Goal: Entertainment & Leisure: Consume media (video, audio)

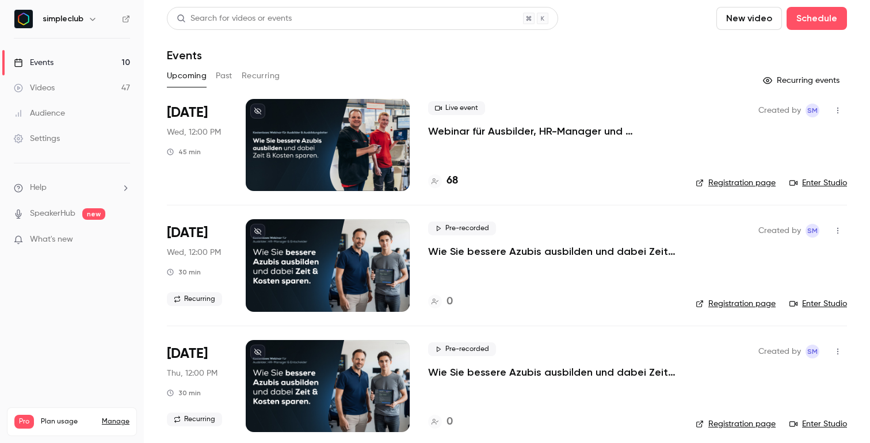
click at [65, 83] on link "Videos 47" at bounding box center [72, 87] width 144 height 25
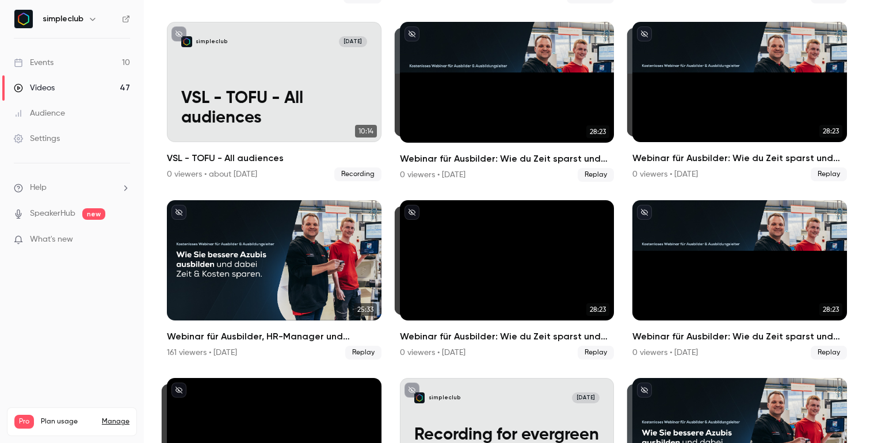
scroll to position [720, 0]
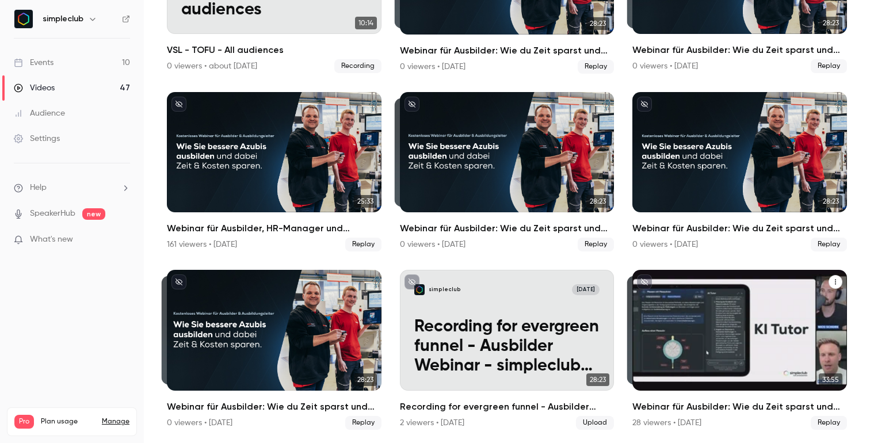
click at [738, 320] on div "Webinar für Ausbilder: Wie du Zeit sparst und Azubis besser ausbildest" at bounding box center [739, 330] width 215 height 121
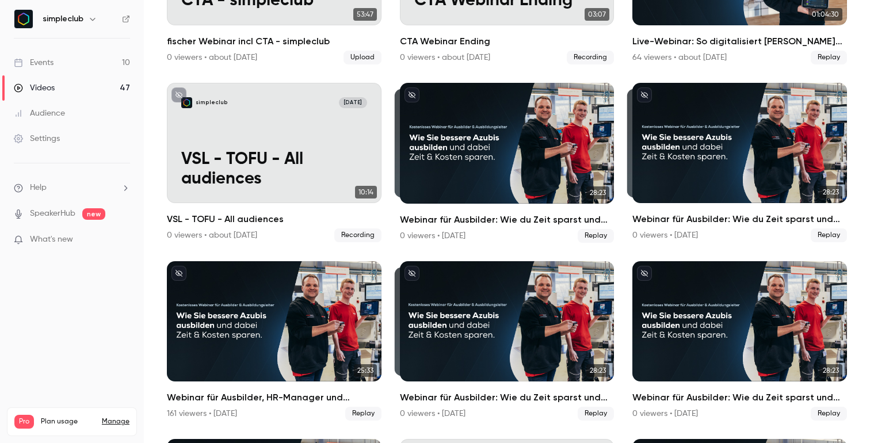
scroll to position [720, 0]
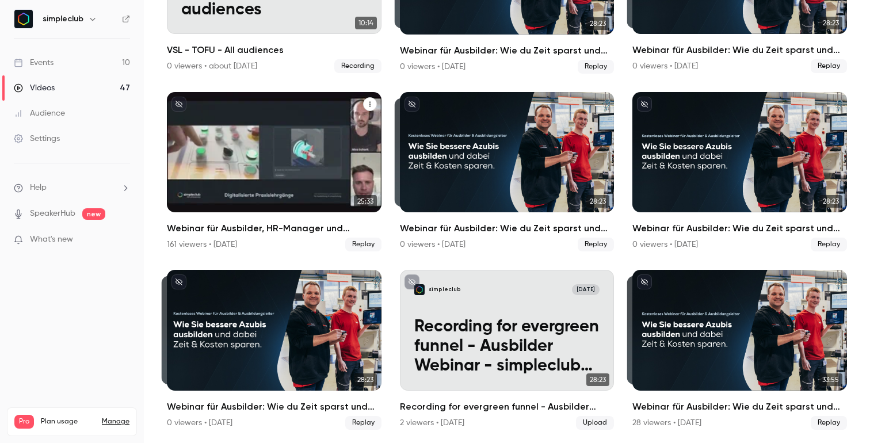
click at [302, 152] on div "Webinar für Ausbilder, HR-Manager und Entscheider: Wie Sie bessere Azubis ausbi…" at bounding box center [274, 152] width 215 height 121
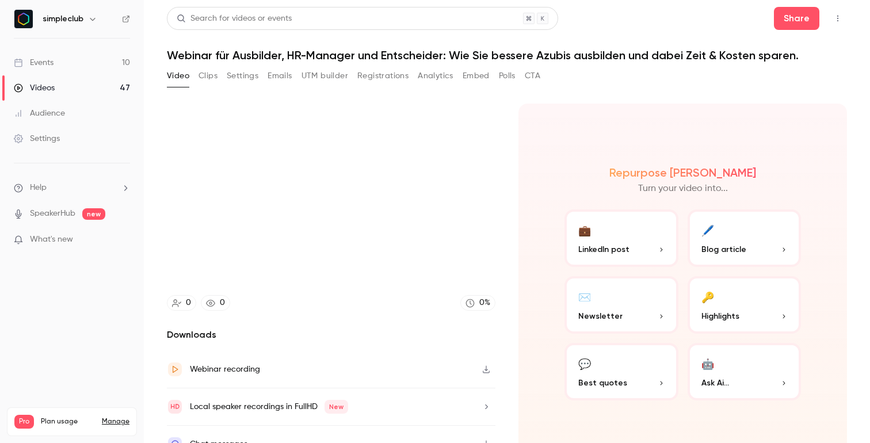
click at [233, 326] on div "0 0 0 % Downloads Webinar recording Local speaker recordings in FullHD New Chat…" at bounding box center [331, 283] width 329 height 359
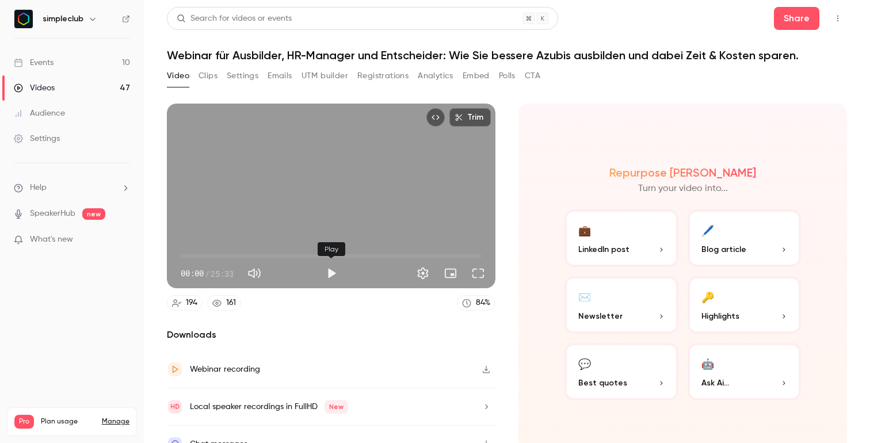
click at [328, 273] on button "Play" at bounding box center [331, 273] width 23 height 23
click at [481, 275] on button "Full screen" at bounding box center [478, 273] width 23 height 23
click at [331, 263] on button "Pause" at bounding box center [331, 273] width 23 height 23
click at [485, 275] on button "Full screen" at bounding box center [478, 273] width 23 height 23
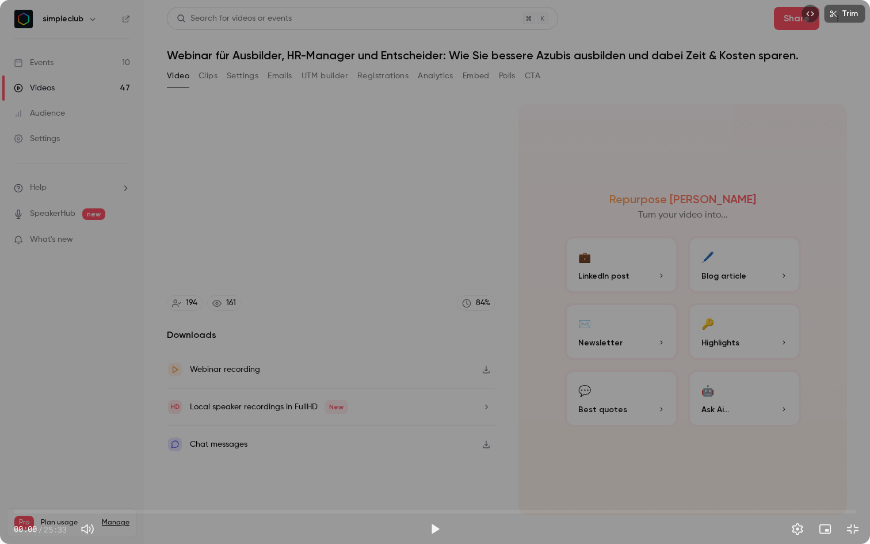
click at [446, 443] on button "Play" at bounding box center [435, 528] width 23 height 23
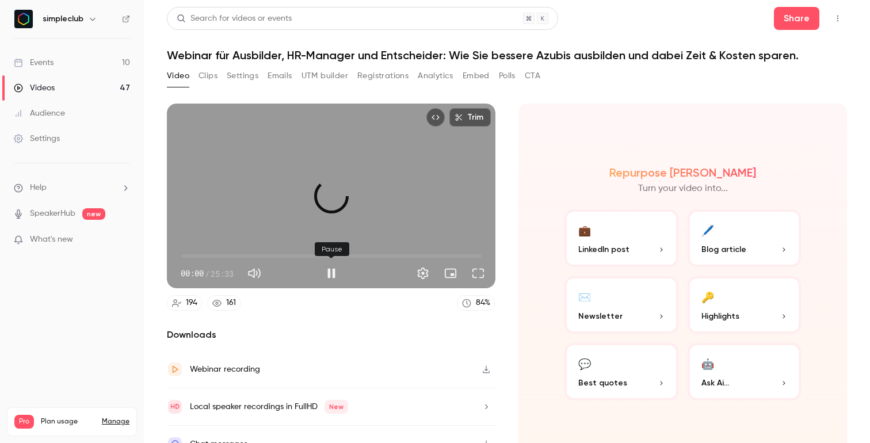
click at [335, 270] on button "Pause" at bounding box center [331, 273] width 23 height 23
click at [73, 329] on nav "simpleclub Events 10 Videos 47 Audience Settings Help SpeakerHub new What's new…" at bounding box center [72, 221] width 144 height 443
click at [329, 274] on button "Play" at bounding box center [331, 273] width 23 height 23
click at [481, 271] on button "Full screen" at bounding box center [478, 273] width 23 height 23
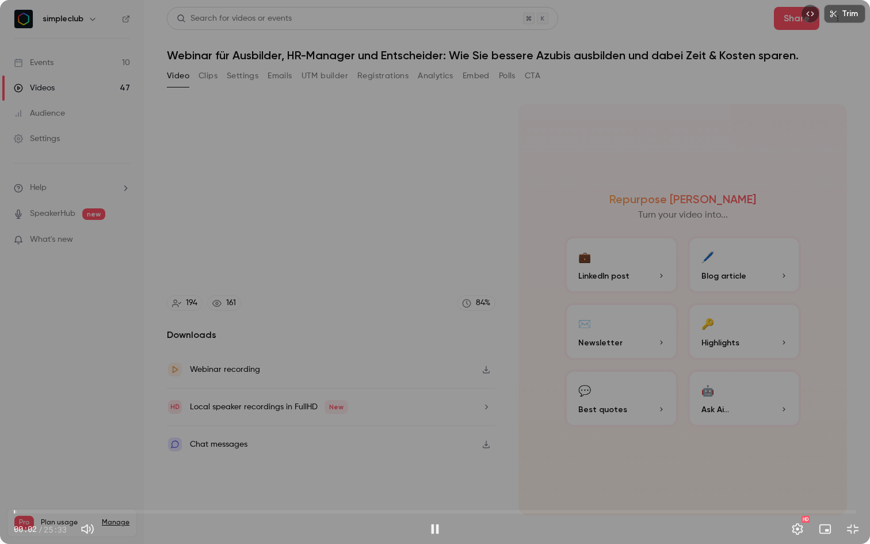
click at [380, 226] on div "Trim 00:02 00:02 / 25:33 HD" at bounding box center [435, 272] width 870 height 544
click at [533, 235] on div "Trim 00:02 00:02 / 25:33 HD" at bounding box center [435, 272] width 870 height 544
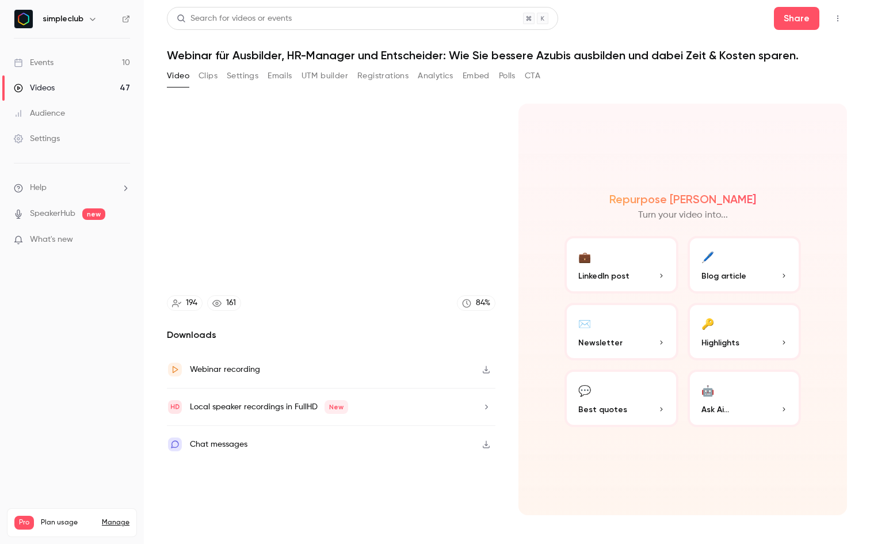
type input "***"
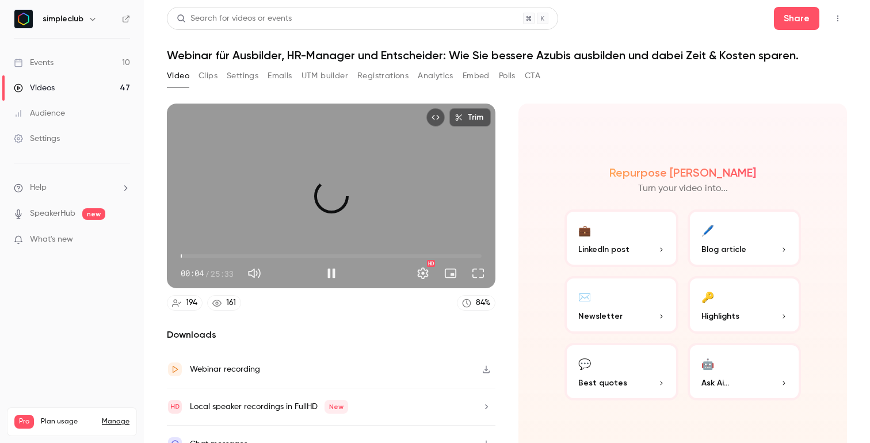
click at [475, 277] on button "Full screen" at bounding box center [478, 273] width 23 height 23
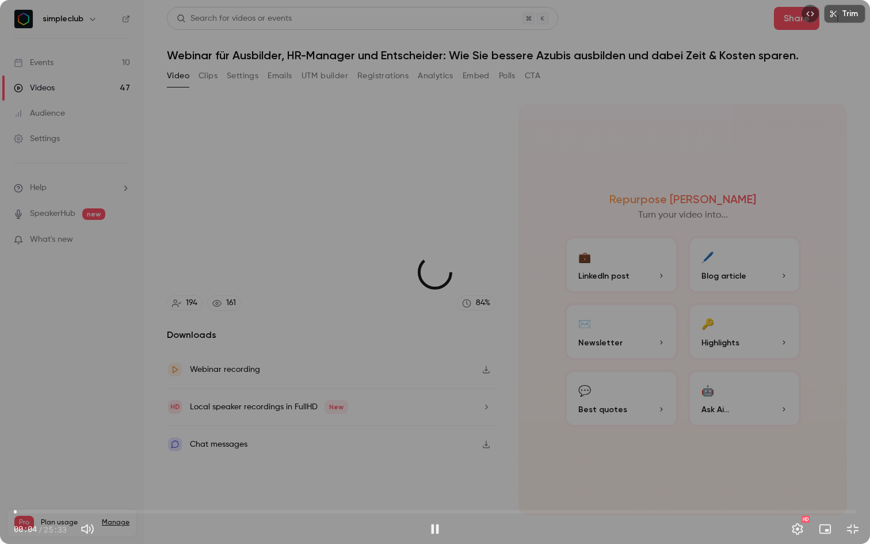
click at [402, 269] on div "Trim 00:04 00:04 / 25:33 HD" at bounding box center [435, 272] width 870 height 544
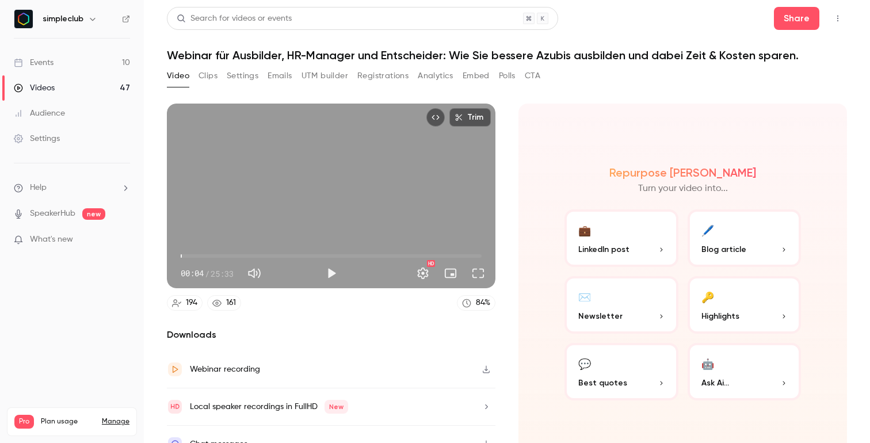
click at [338, 273] on button "Play" at bounding box center [331, 273] width 23 height 23
click at [308, 207] on div "Trim 00:04 00:04 / 25:33 HD" at bounding box center [331, 196] width 329 height 185
click at [40, 64] on div "Events" at bounding box center [34, 63] width 40 height 12
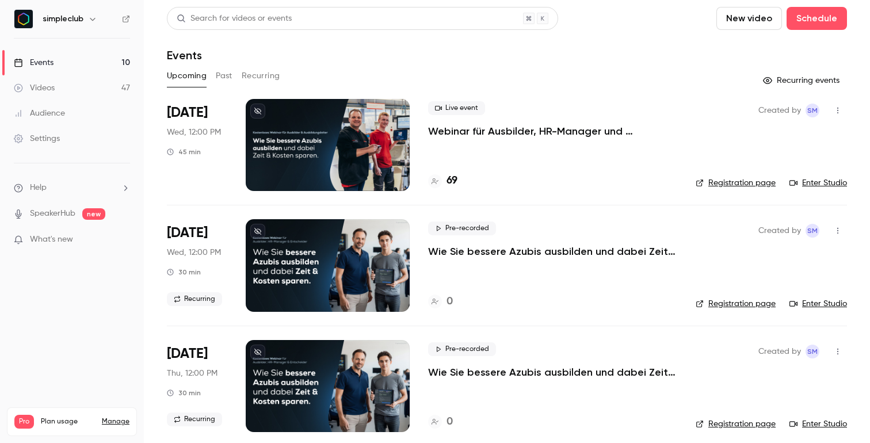
click at [827, 185] on link "Enter Studio" at bounding box center [819, 183] width 58 height 12
click at [831, 186] on link "Enter Studio" at bounding box center [819, 183] width 58 height 12
